Goal: Information Seeking & Learning: Learn about a topic

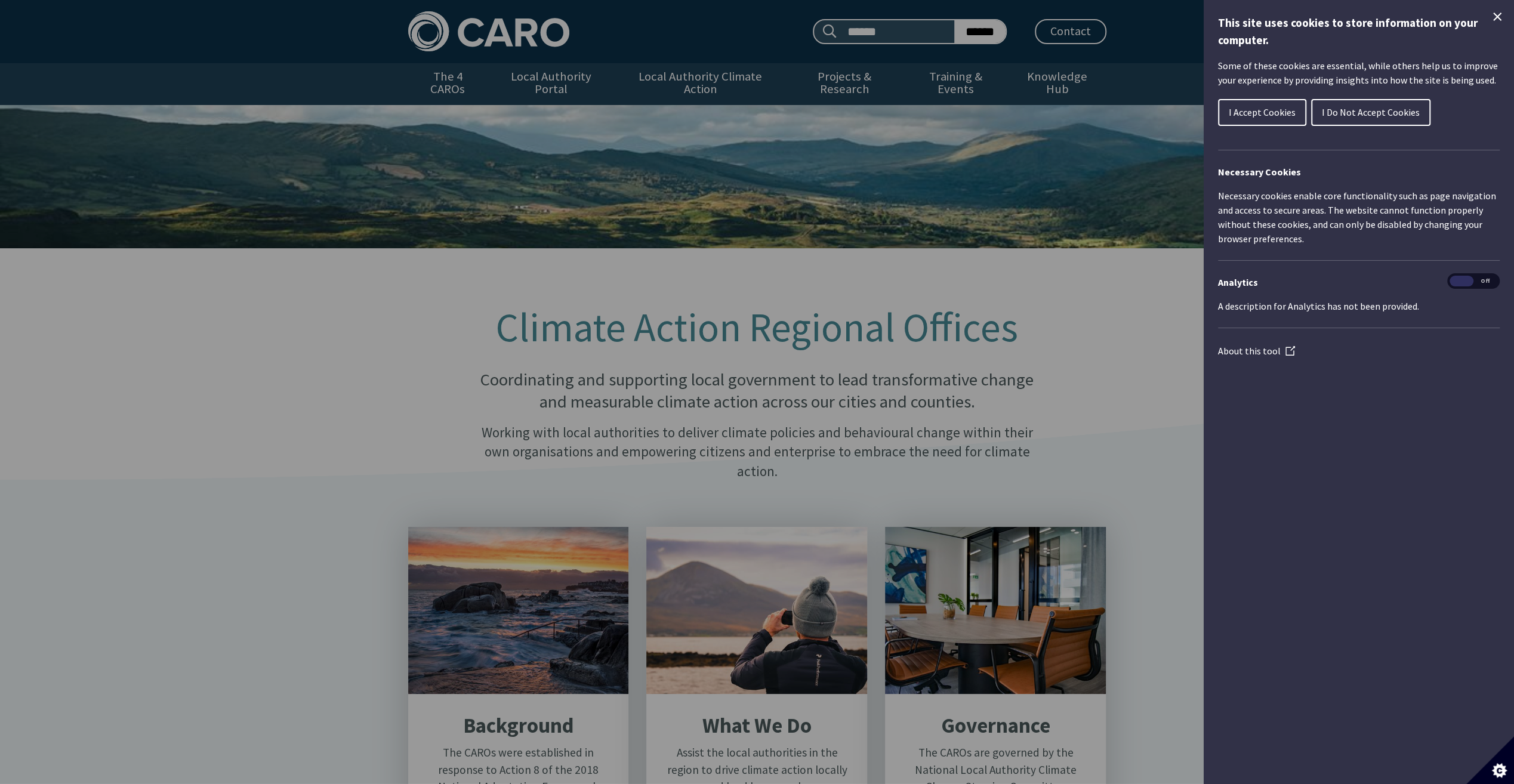
click at [1267, 112] on span "I Accept Cookies" at bounding box center [1262, 112] width 67 height 12
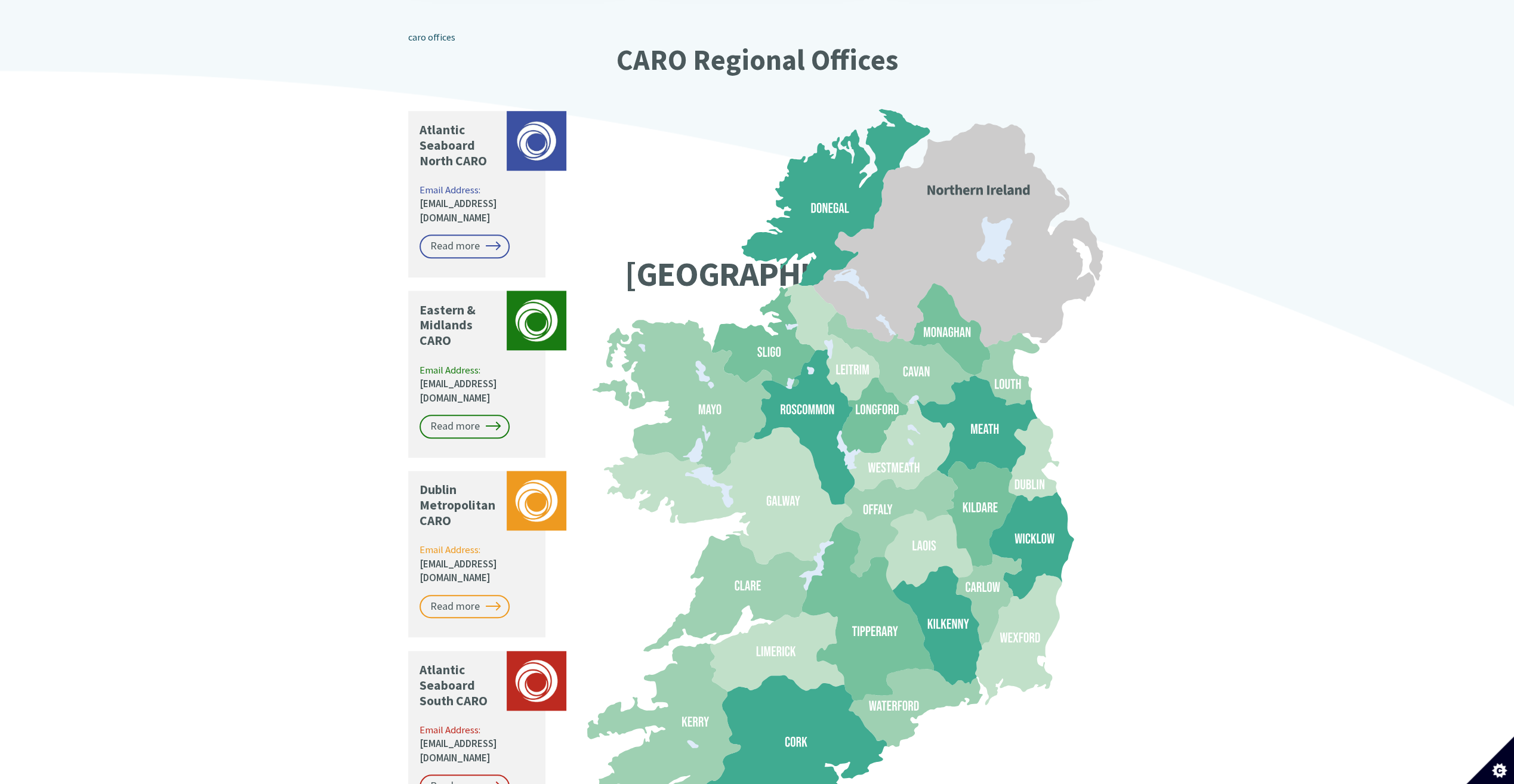
scroll to position [955, 0]
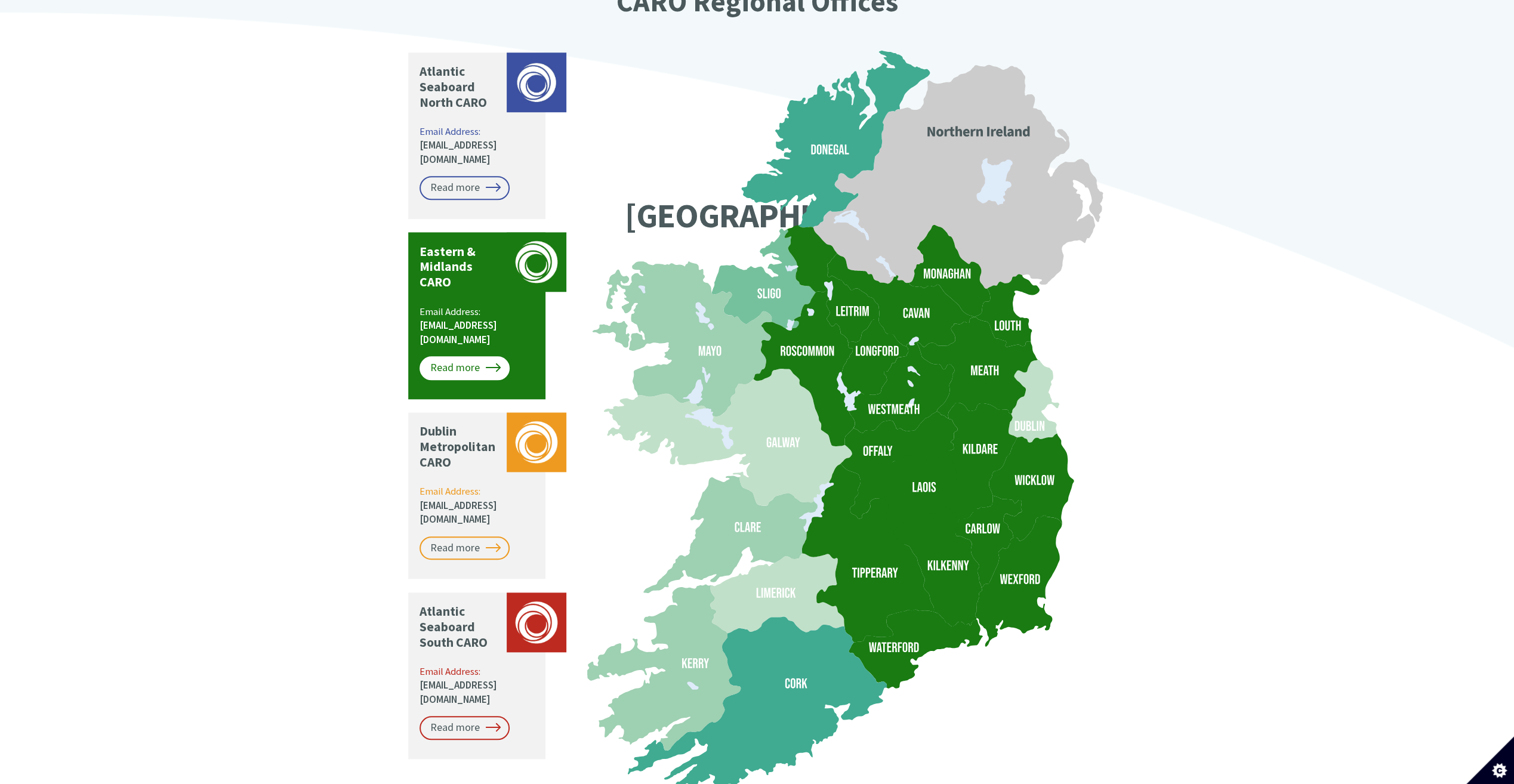
click at [463, 356] on link "Read more" at bounding box center [465, 368] width 90 height 24
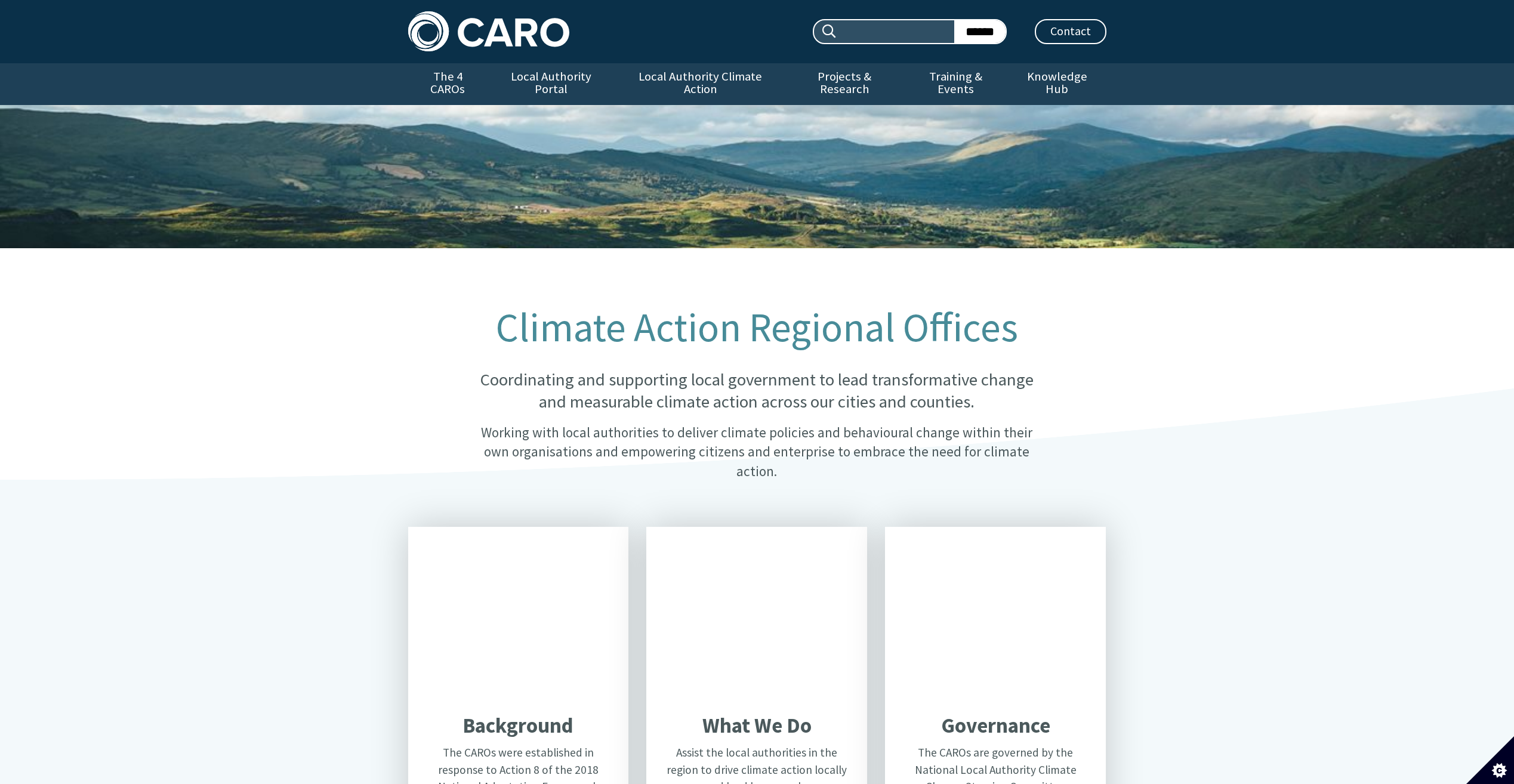
scroll to position [964, 0]
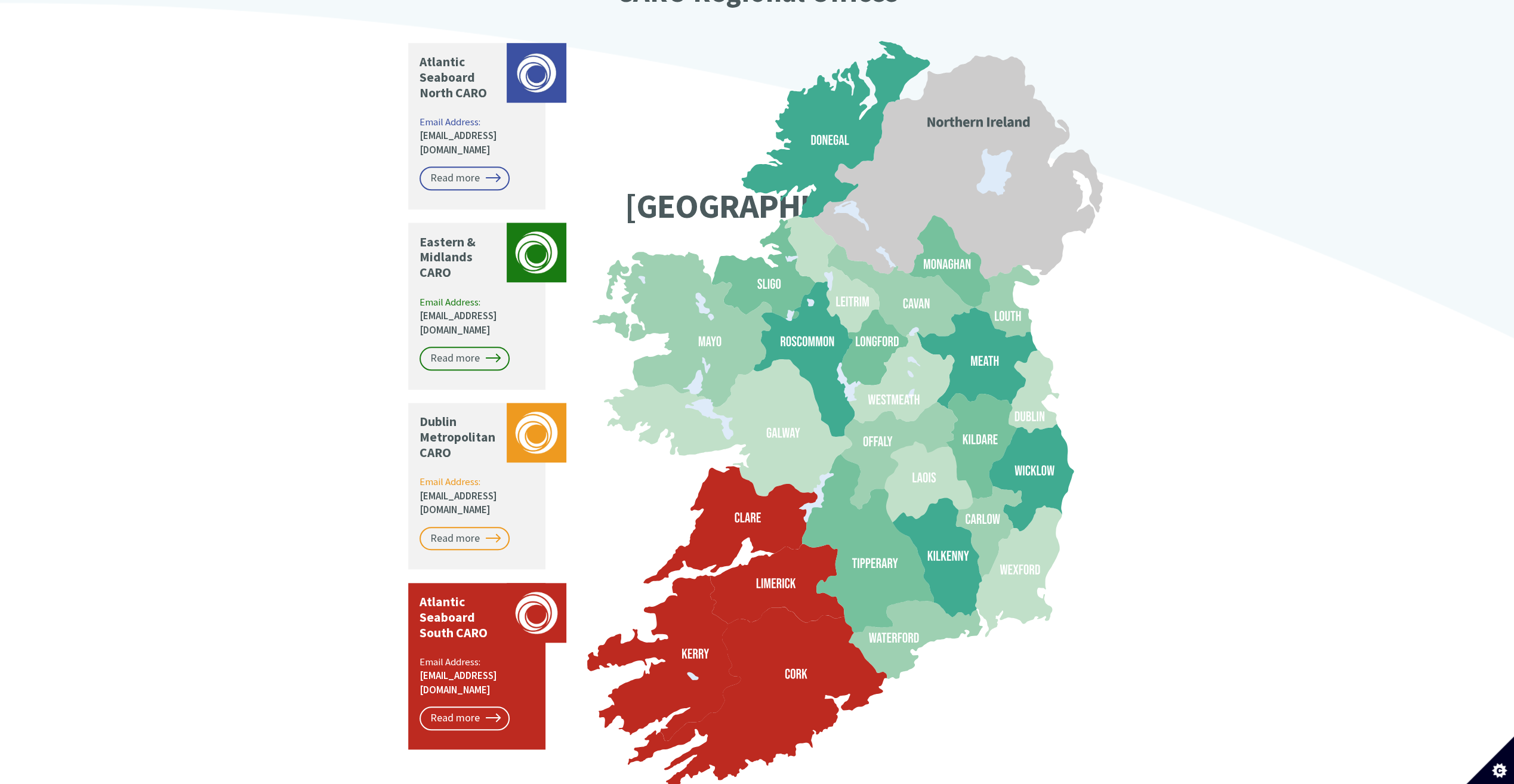
click at [726, 639] on icon at bounding box center [664, 657] width 154 height 166
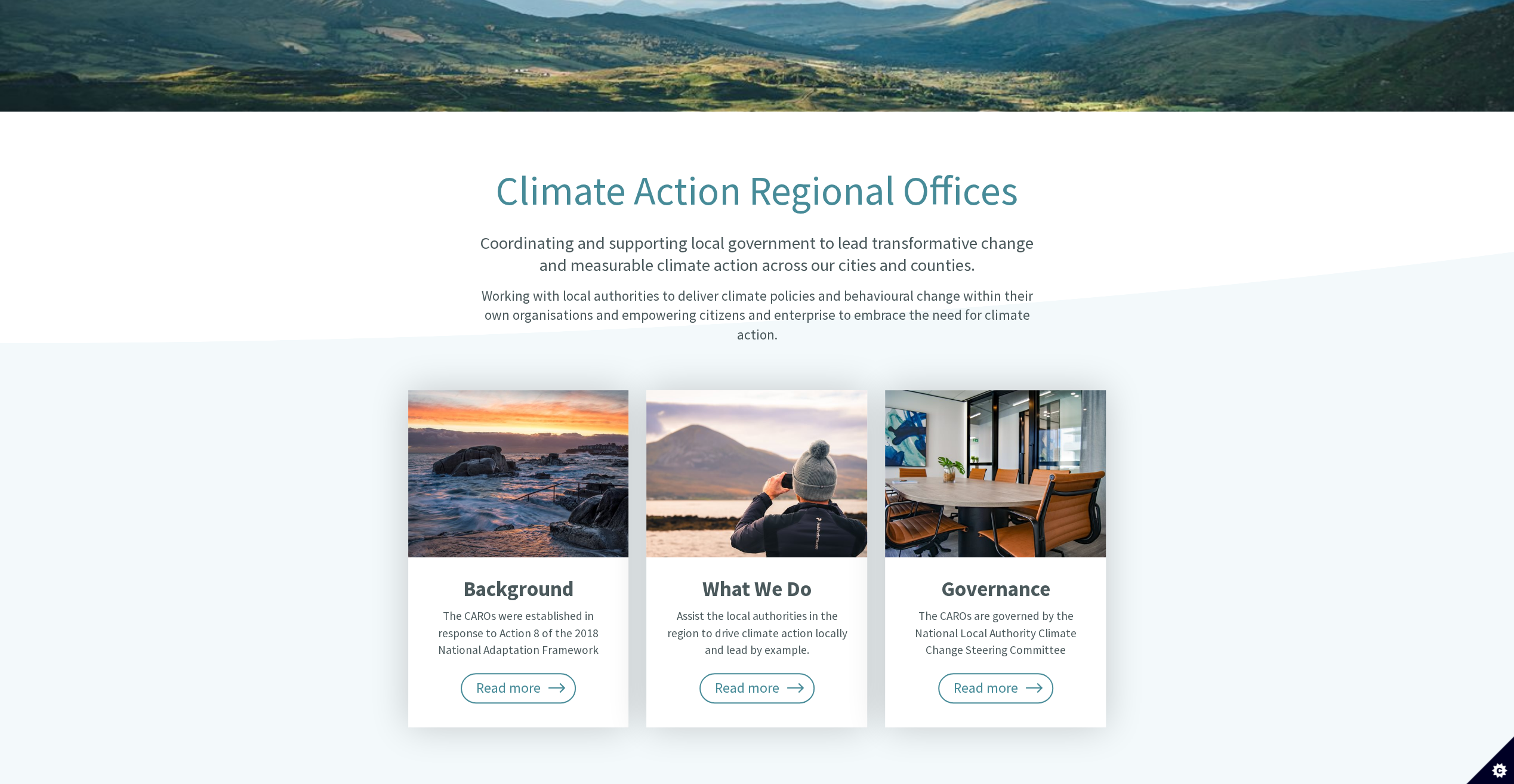
scroll to position [0, 0]
